Goal: Check status: Check status

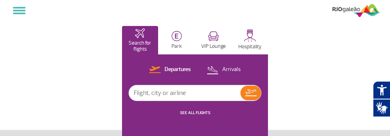
select select
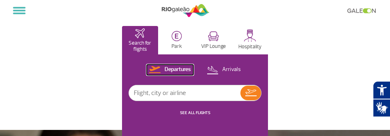
click at [173, 70] on p "Departures" at bounding box center [177, 70] width 26 height 8
click at [149, 90] on input "text" at bounding box center [184, 92] width 111 height 15
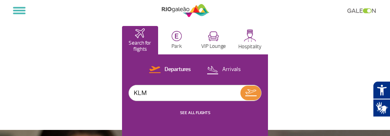
type input "KLM"
click at [250, 91] on img at bounding box center [250, 92] width 11 height 7
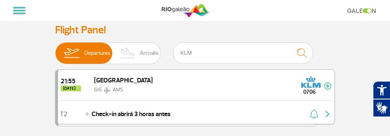
click at [106, 83] on span "[GEOGRAPHIC_DATA]" at bounding box center [123, 80] width 59 height 8
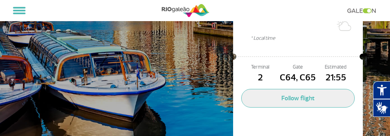
scroll to position [147, 0]
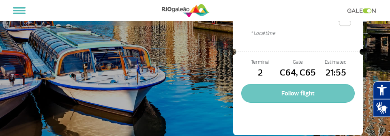
click at [274, 84] on button "Follow flight" at bounding box center [297, 93] width 113 height 19
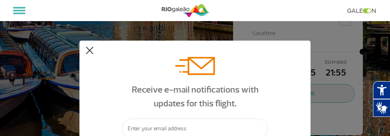
click at [90, 50] on button at bounding box center [89, 51] width 8 height 8
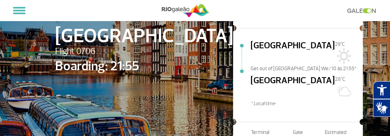
scroll to position [66, 0]
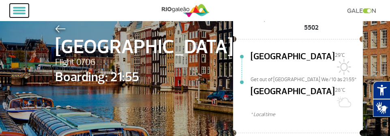
click at [21, 6] on button at bounding box center [19, 11] width 19 height 14
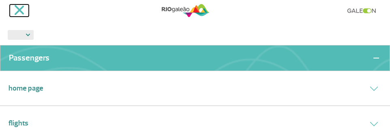
click at [22, 8] on span at bounding box center [19, 10] width 10 height 10
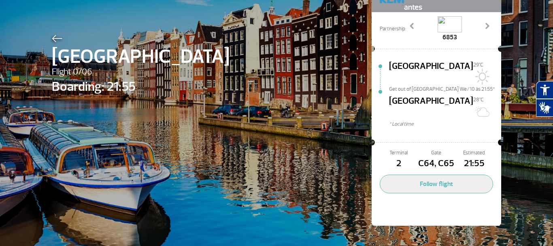
scroll to position [37, 0]
